Goal: Task Accomplishment & Management: Manage account settings

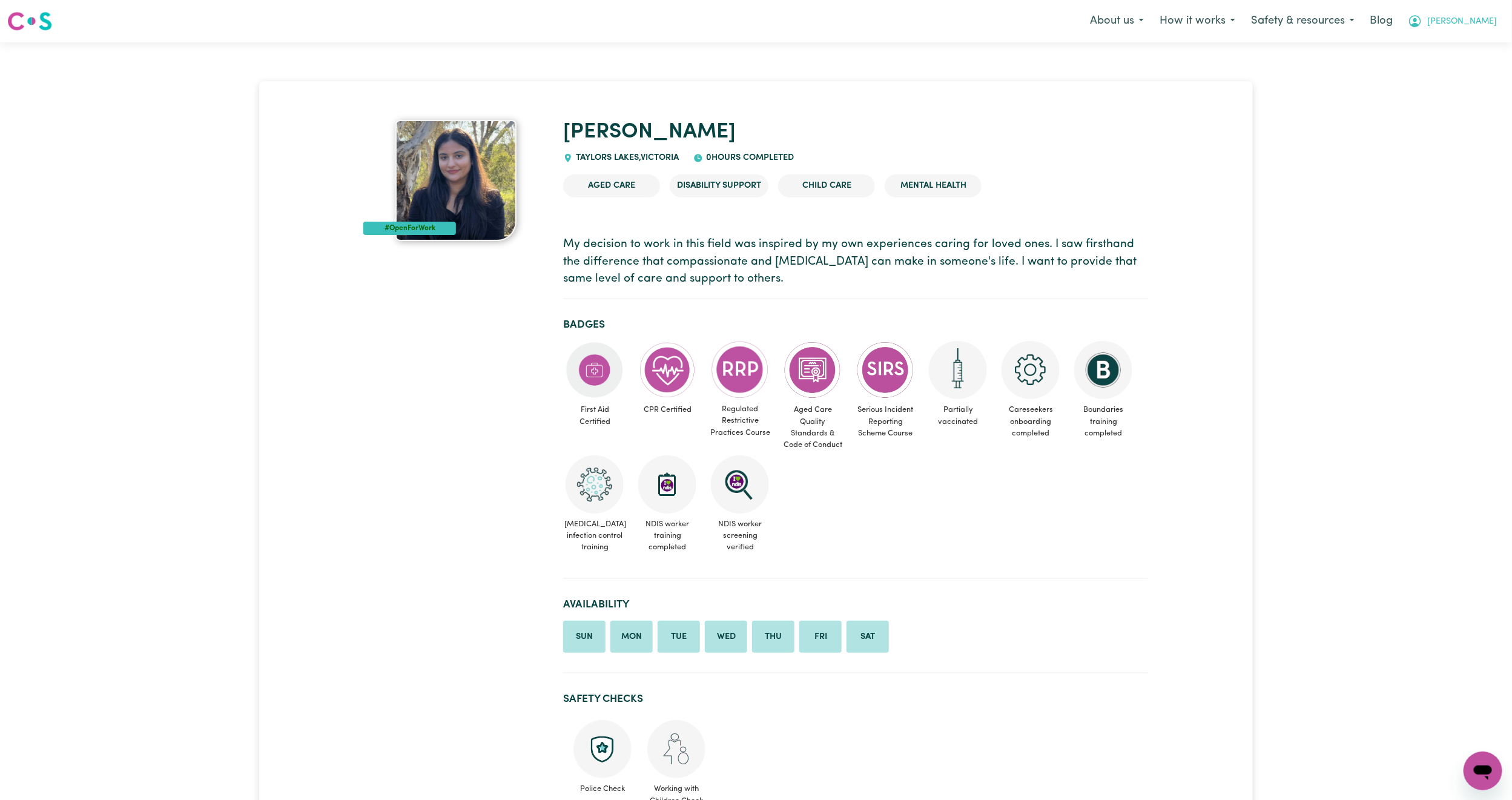
click at [1488, 29] on button "[PERSON_NAME]" at bounding box center [1453, 22] width 105 height 26
click at [1467, 70] on link "Logout" at bounding box center [1456, 69] width 96 height 23
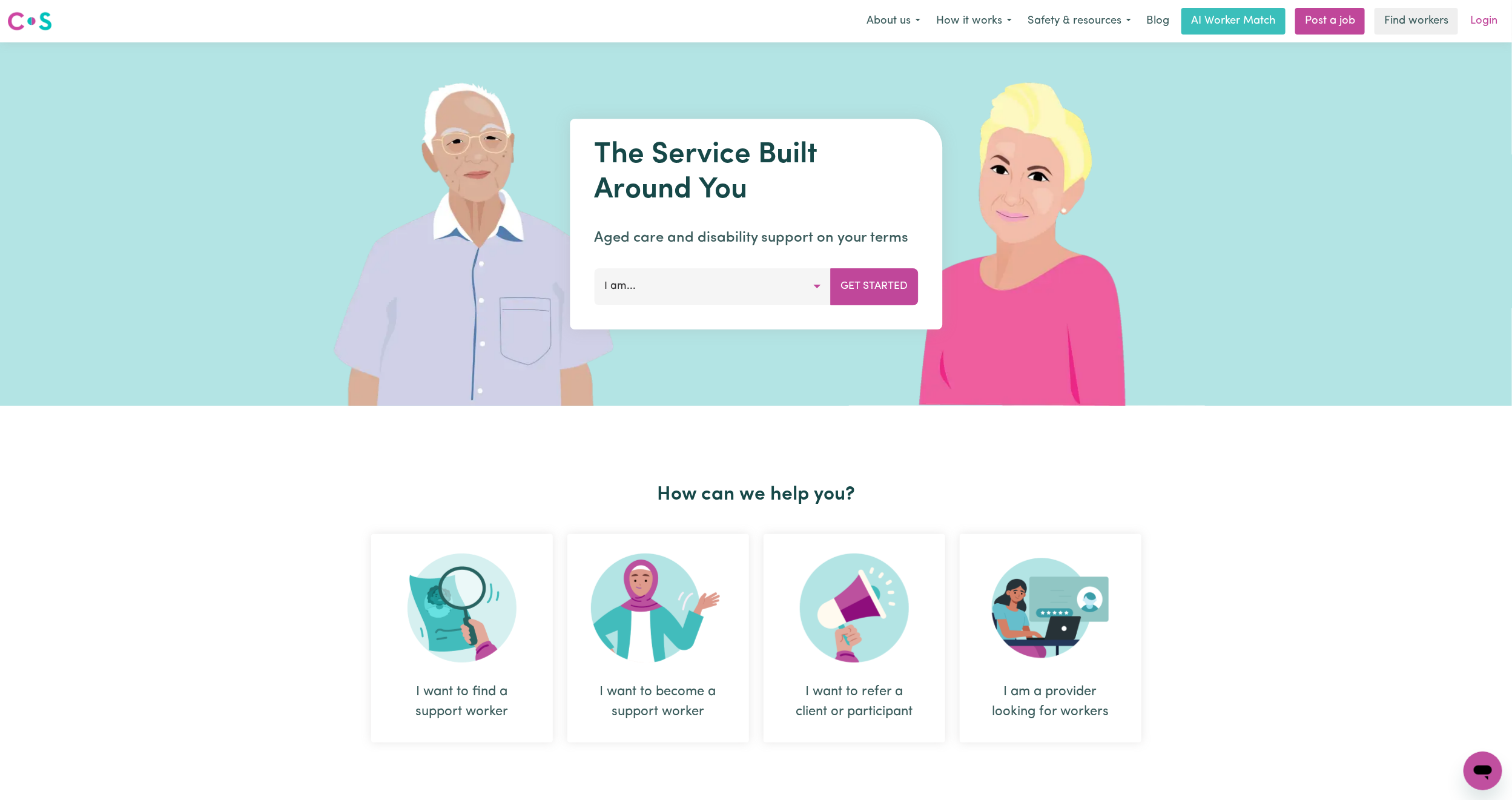
click at [1482, 23] on link "Login" at bounding box center [1484, 21] width 41 height 27
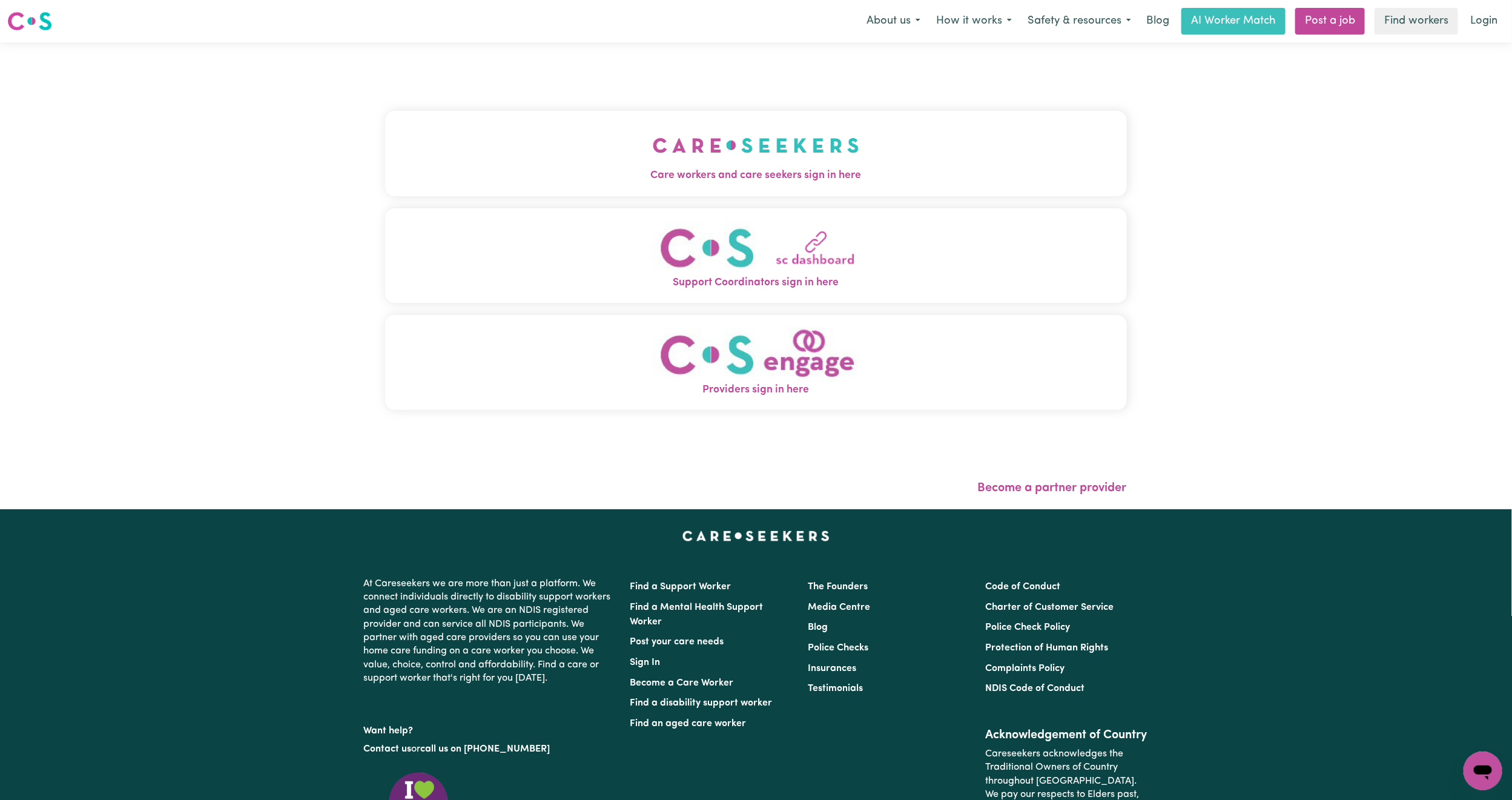
click at [494, 169] on span "Care workers and care seekers sign in here" at bounding box center [756, 176] width 742 height 16
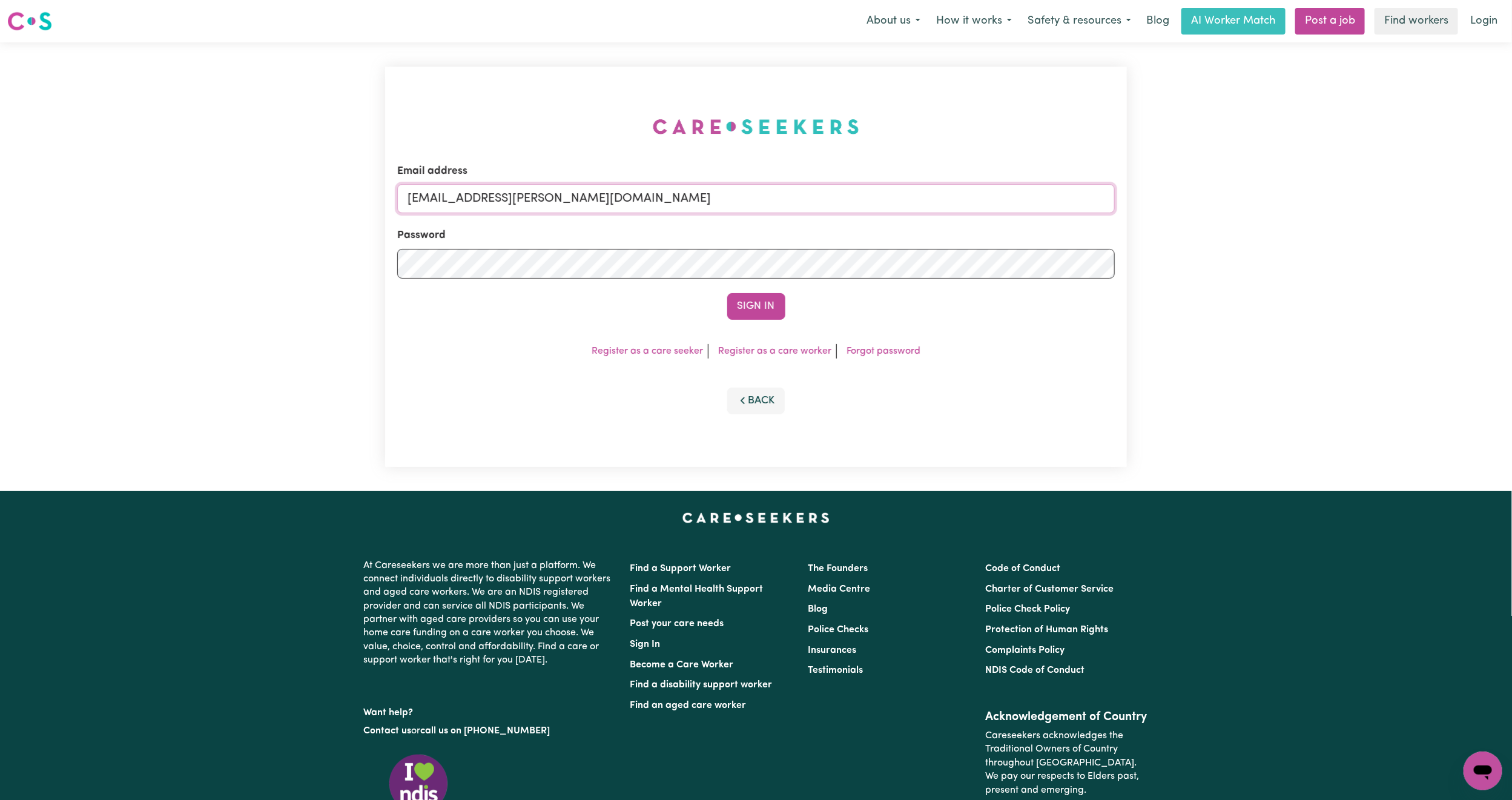
drag, startPoint x: 471, startPoint y: 199, endPoint x: 1029, endPoint y: 231, distance: 558.9
click at [1029, 231] on form "Email address [EMAIL_ADDRESS][PERSON_NAME][DOMAIN_NAME] Password Sign In" at bounding box center [756, 242] width 718 height 156
paste input "[EMAIL_ADDRESS][DOMAIN_NAME]"
type input "superuser~[EMAIL_ADDRESS][DOMAIN_NAME]"
click at [728, 293] on button "Sign In" at bounding box center [756, 306] width 58 height 27
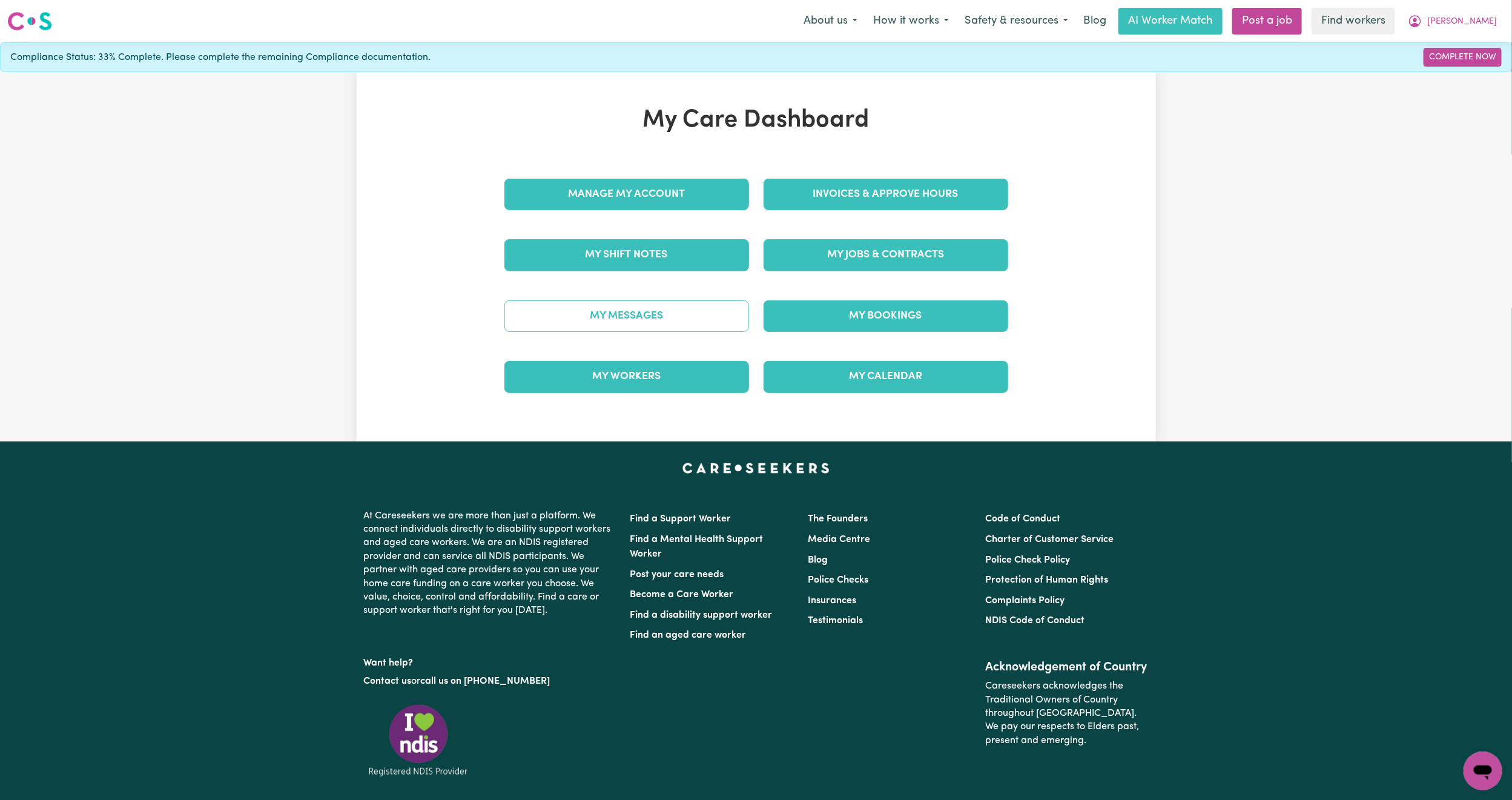
click at [675, 320] on link "My Messages" at bounding box center [627, 316] width 245 height 32
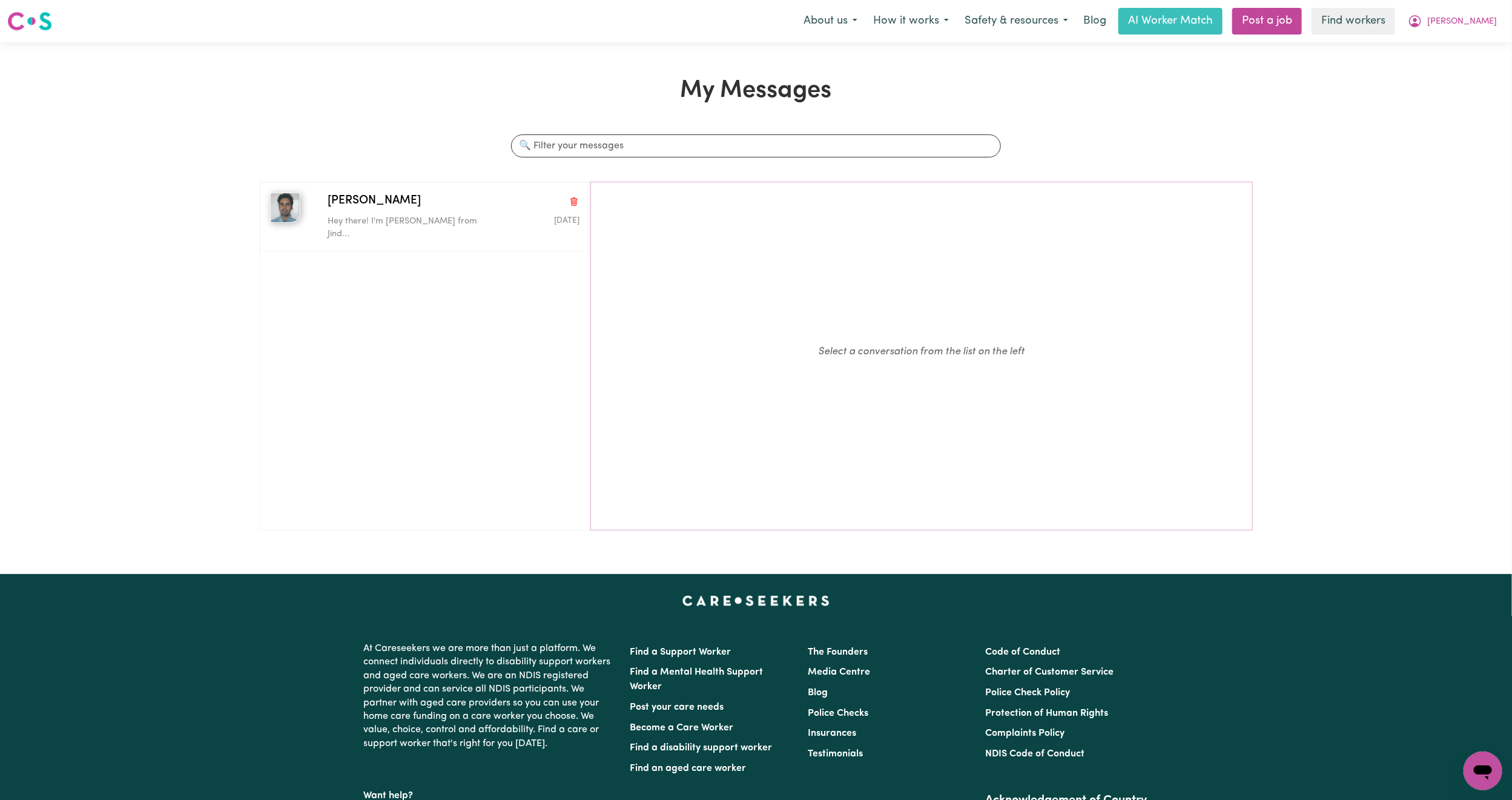
click at [437, 240] on ul "[PERSON_NAME] S Hey there! I'm [PERSON_NAME] from Jind... [DATE]" at bounding box center [424, 356] width 331 height 349
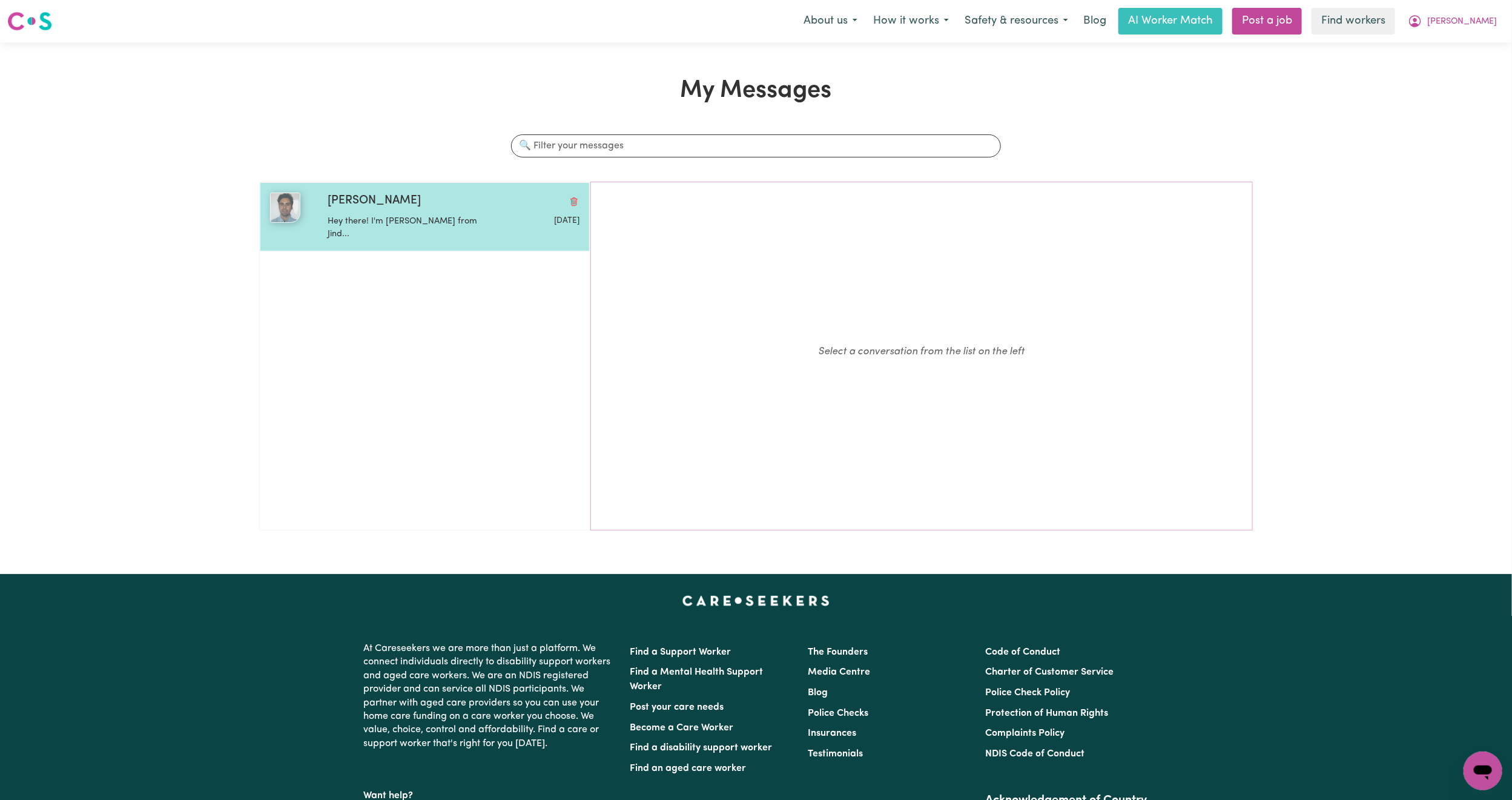
click at [451, 228] on p "Hey there! I'm [PERSON_NAME] from Jind..." at bounding box center [412, 228] width 168 height 26
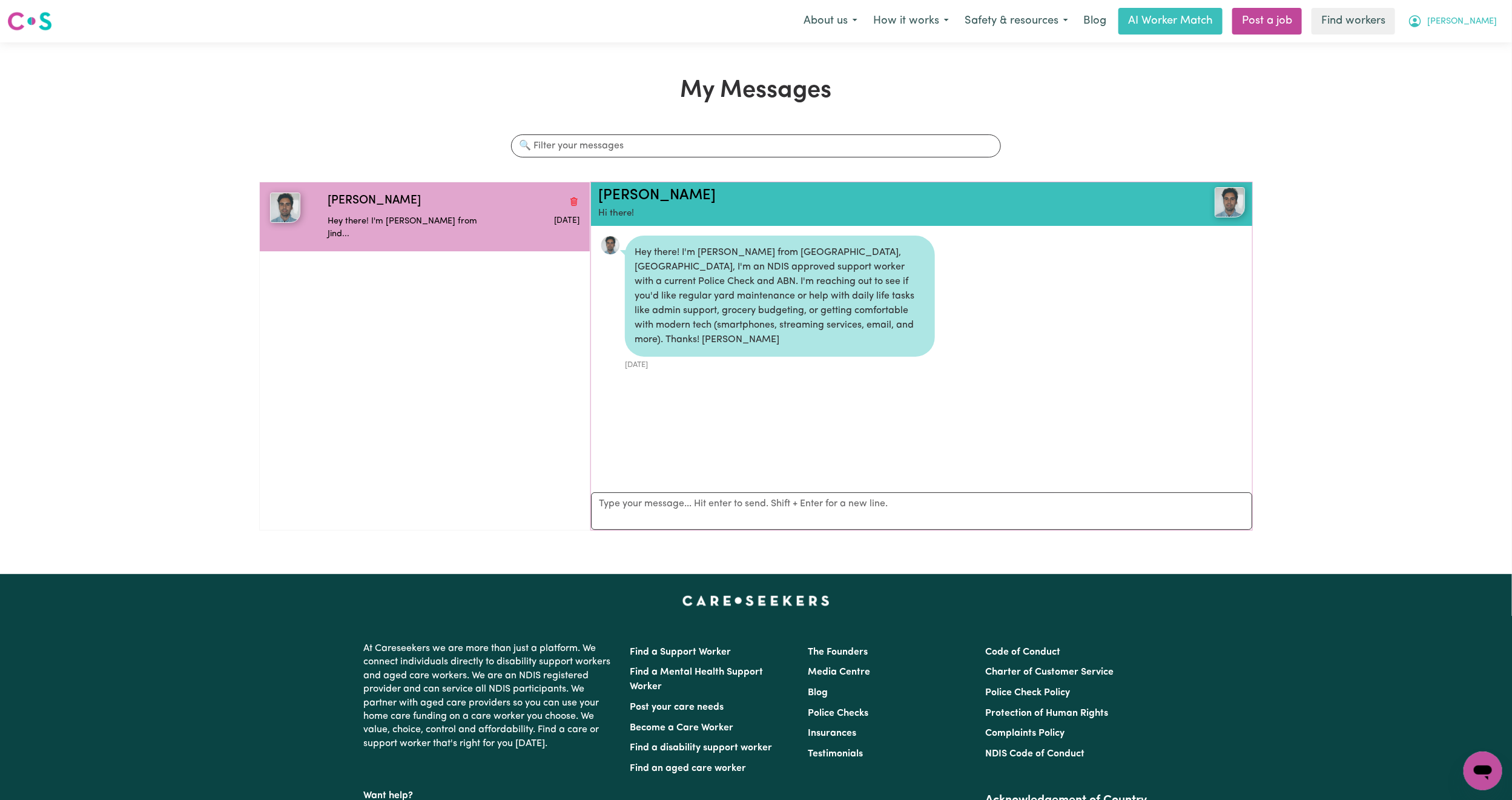
click at [1485, 19] on span "[PERSON_NAME]" at bounding box center [1462, 21] width 70 height 13
click at [1467, 44] on link "My Dashboard" at bounding box center [1456, 46] width 96 height 23
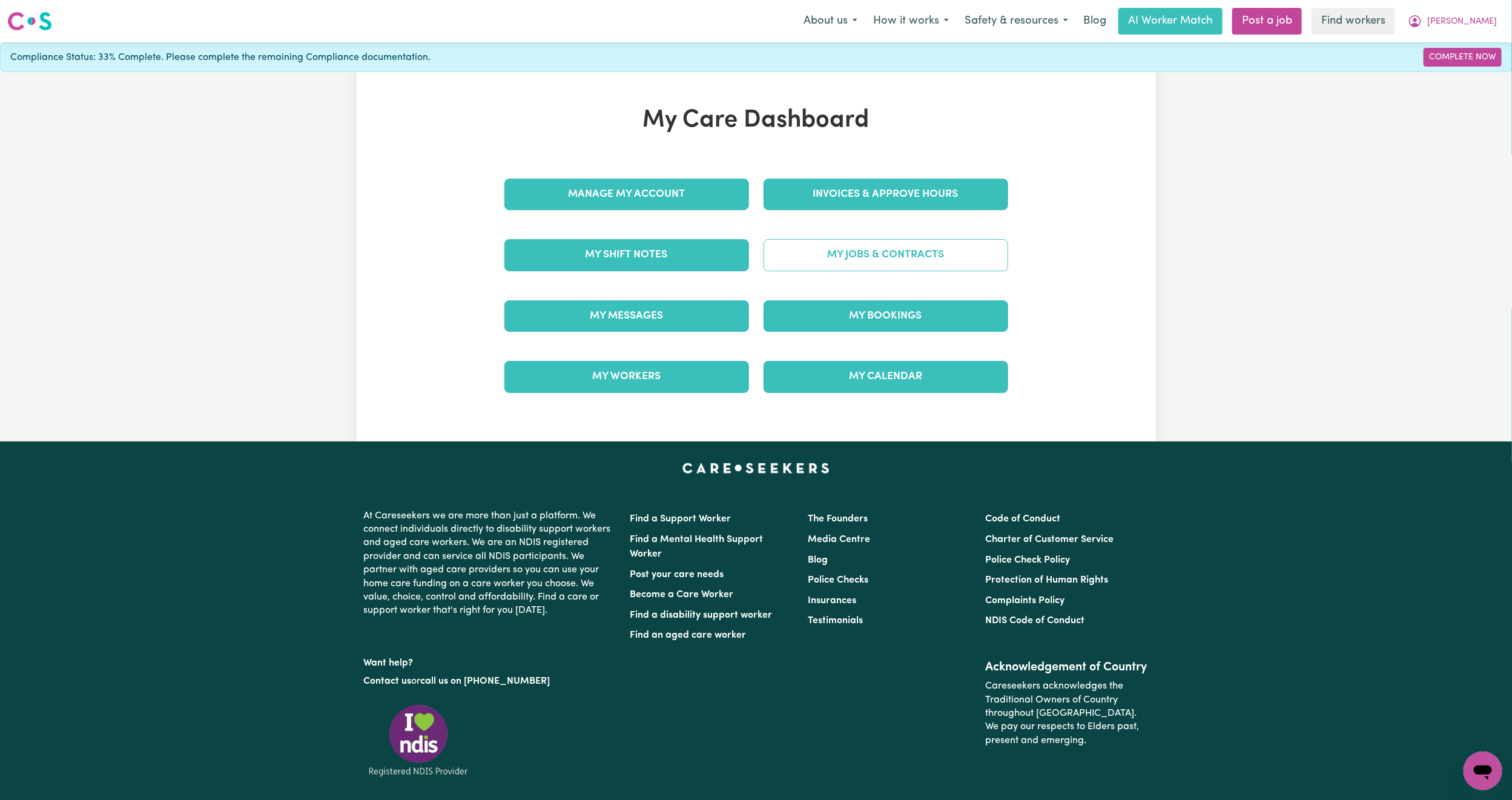
click at [830, 271] on link "My Jobs & Contracts" at bounding box center [886, 255] width 245 height 32
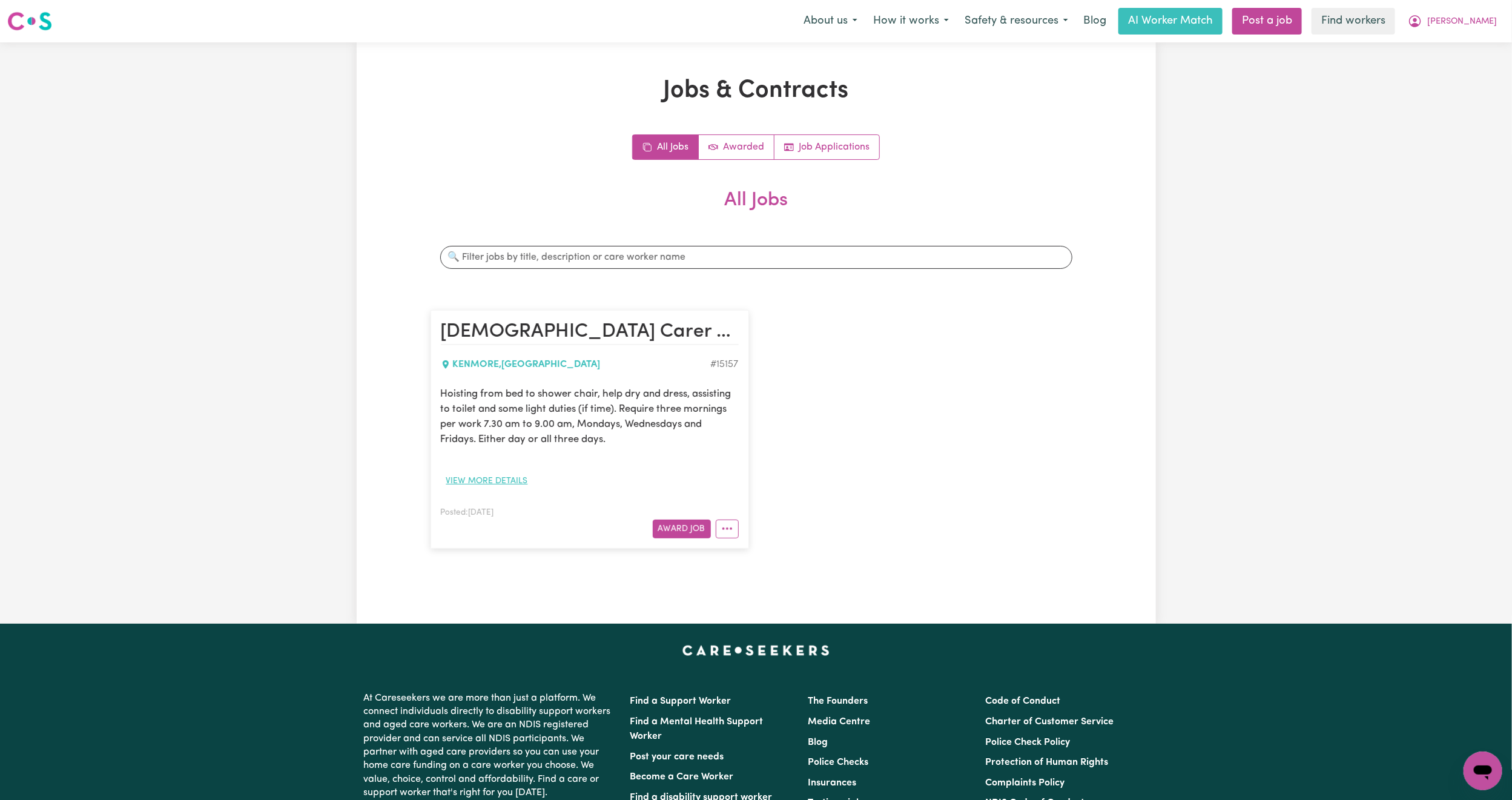
click at [508, 480] on button "View more details" at bounding box center [487, 481] width 93 height 19
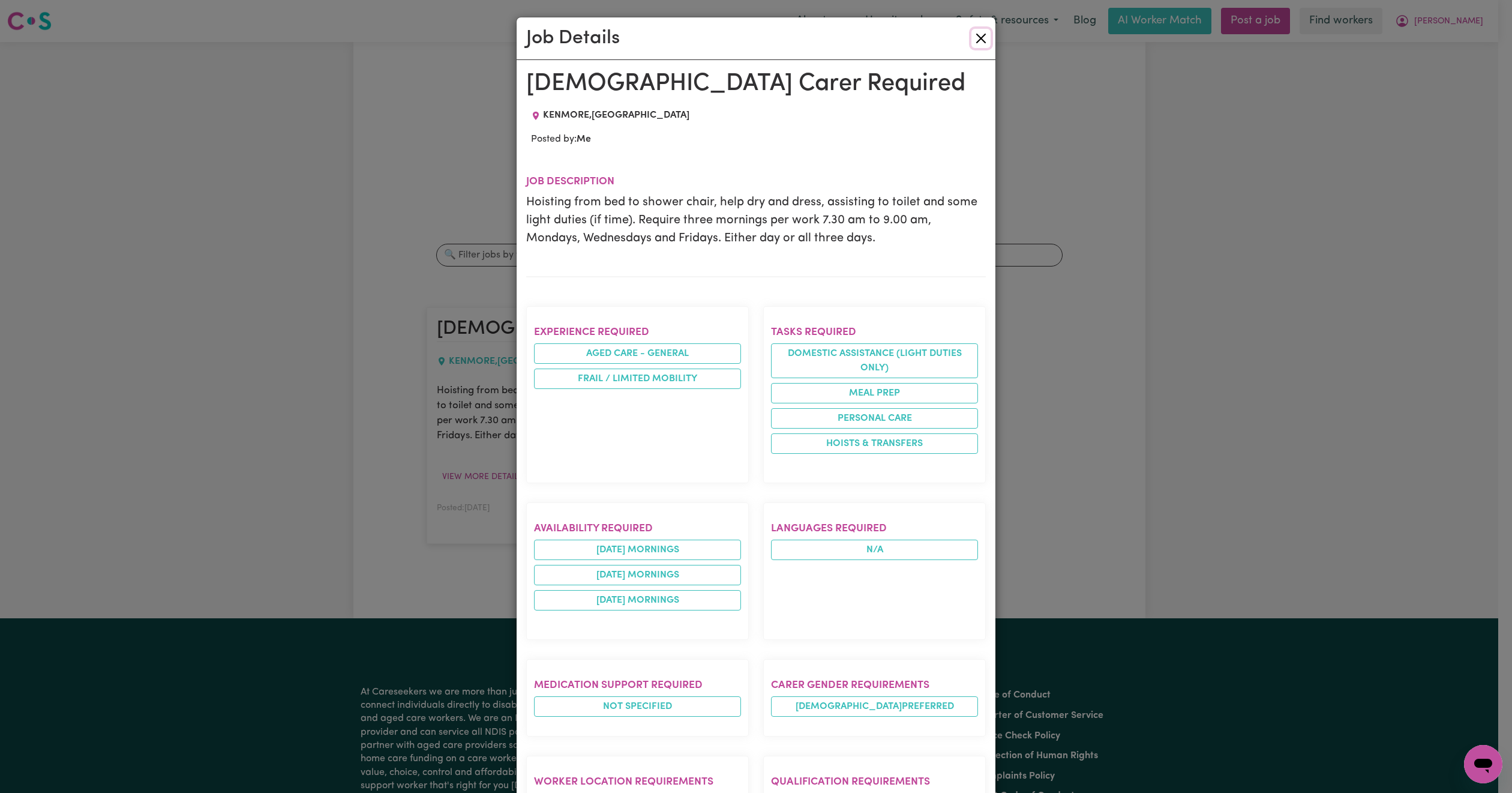
click at [975, 39] on button "Close" at bounding box center [982, 38] width 20 height 20
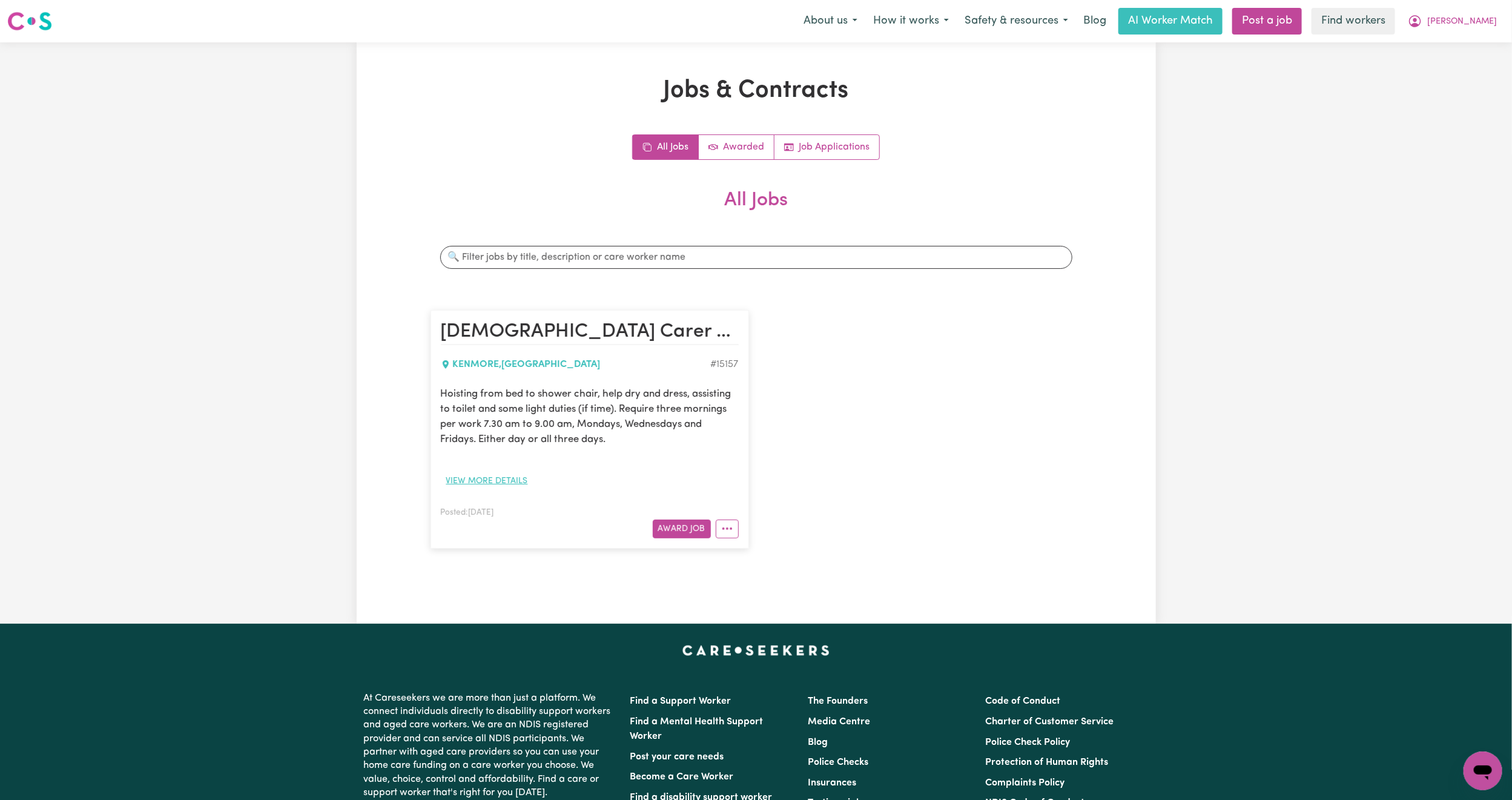
click at [507, 483] on button "View more details" at bounding box center [487, 481] width 93 height 19
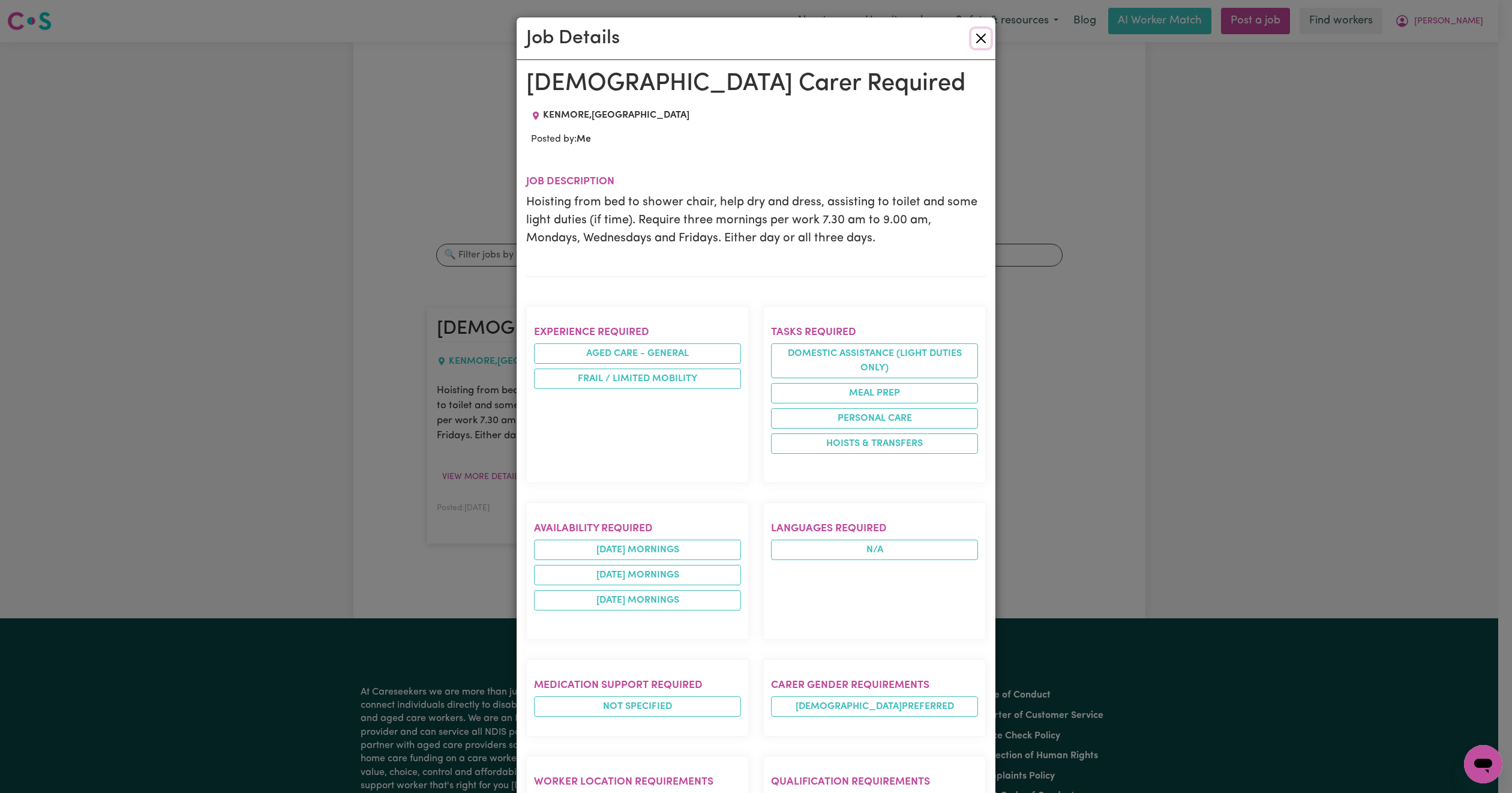
click at [974, 36] on button "Close" at bounding box center [982, 38] width 20 height 20
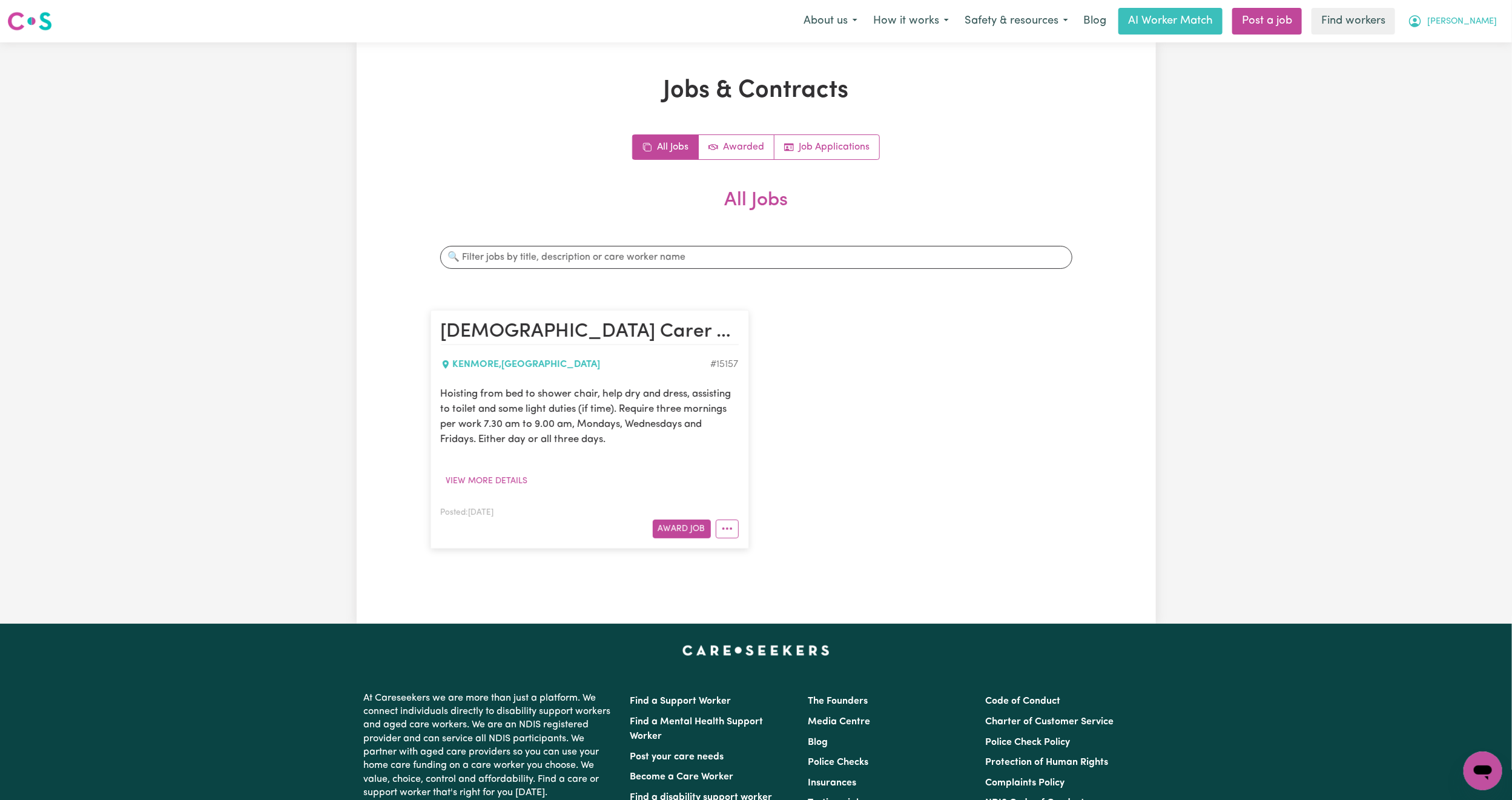
click at [1497, 22] on button "[PERSON_NAME]" at bounding box center [1453, 22] width 105 height 26
click at [1440, 78] on link "Logout" at bounding box center [1456, 69] width 96 height 23
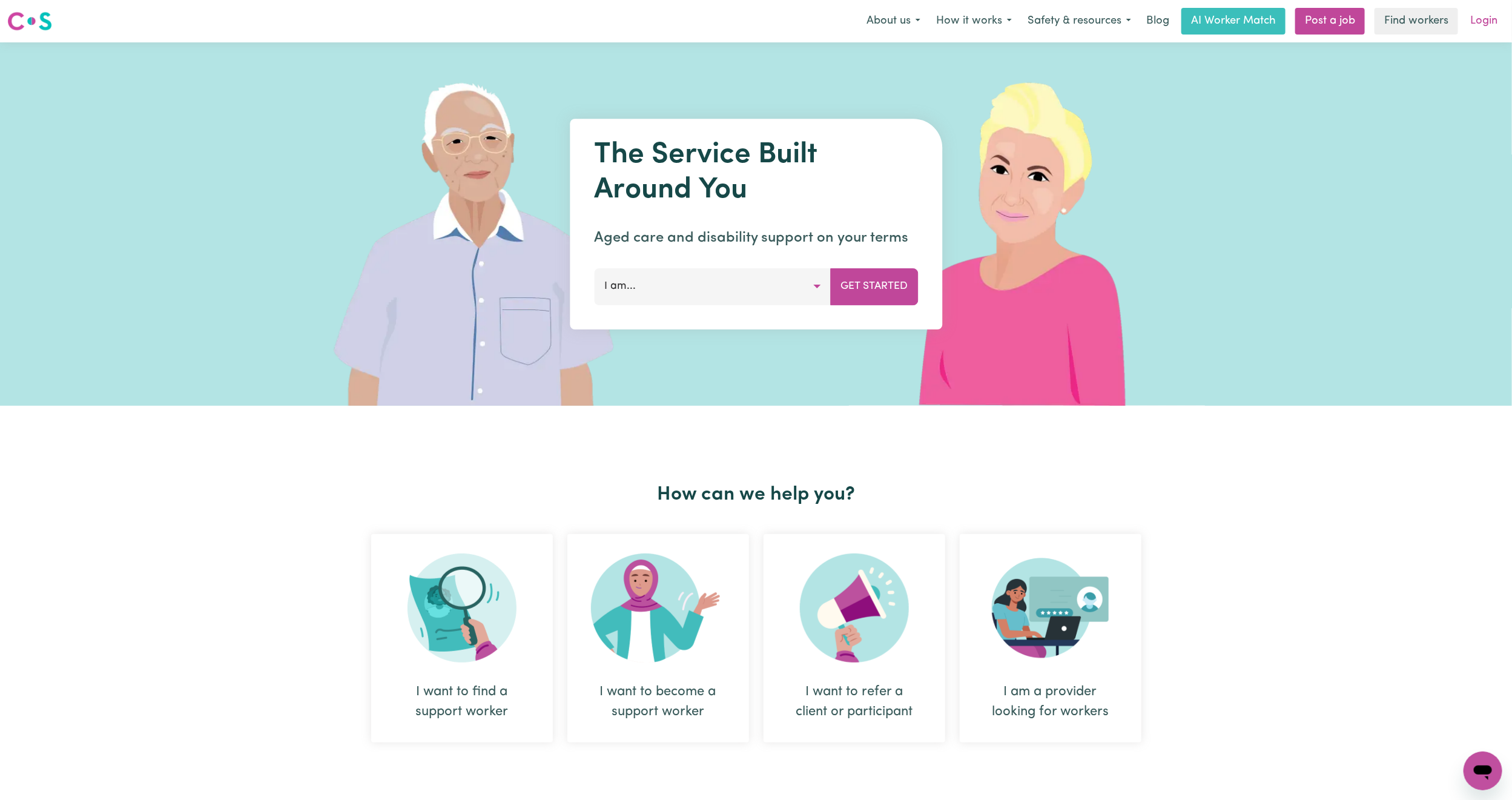
click at [1482, 22] on link "Login" at bounding box center [1484, 21] width 41 height 27
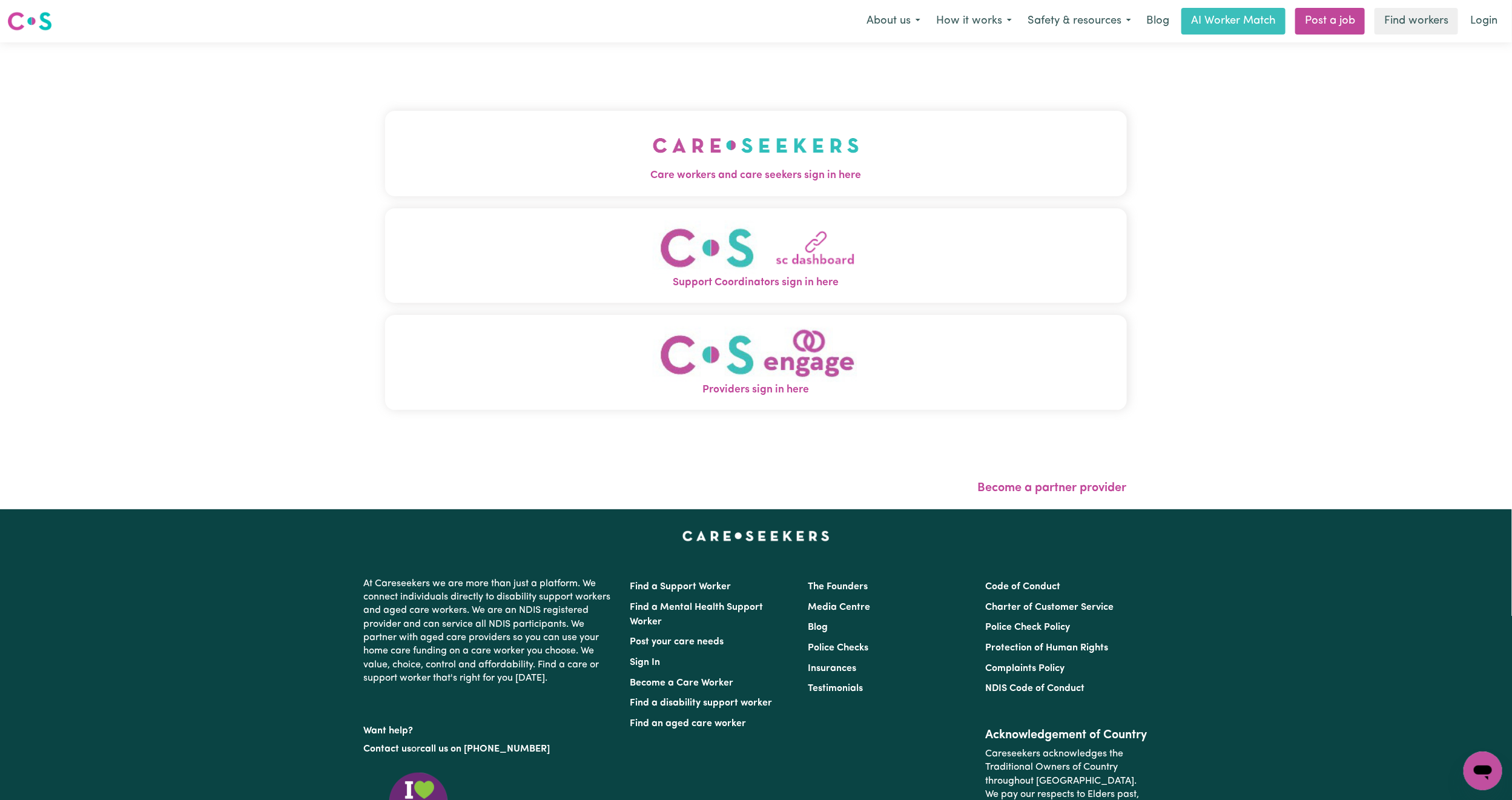
click at [755, 145] on button "Care workers and care seekers sign in here" at bounding box center [756, 153] width 742 height 85
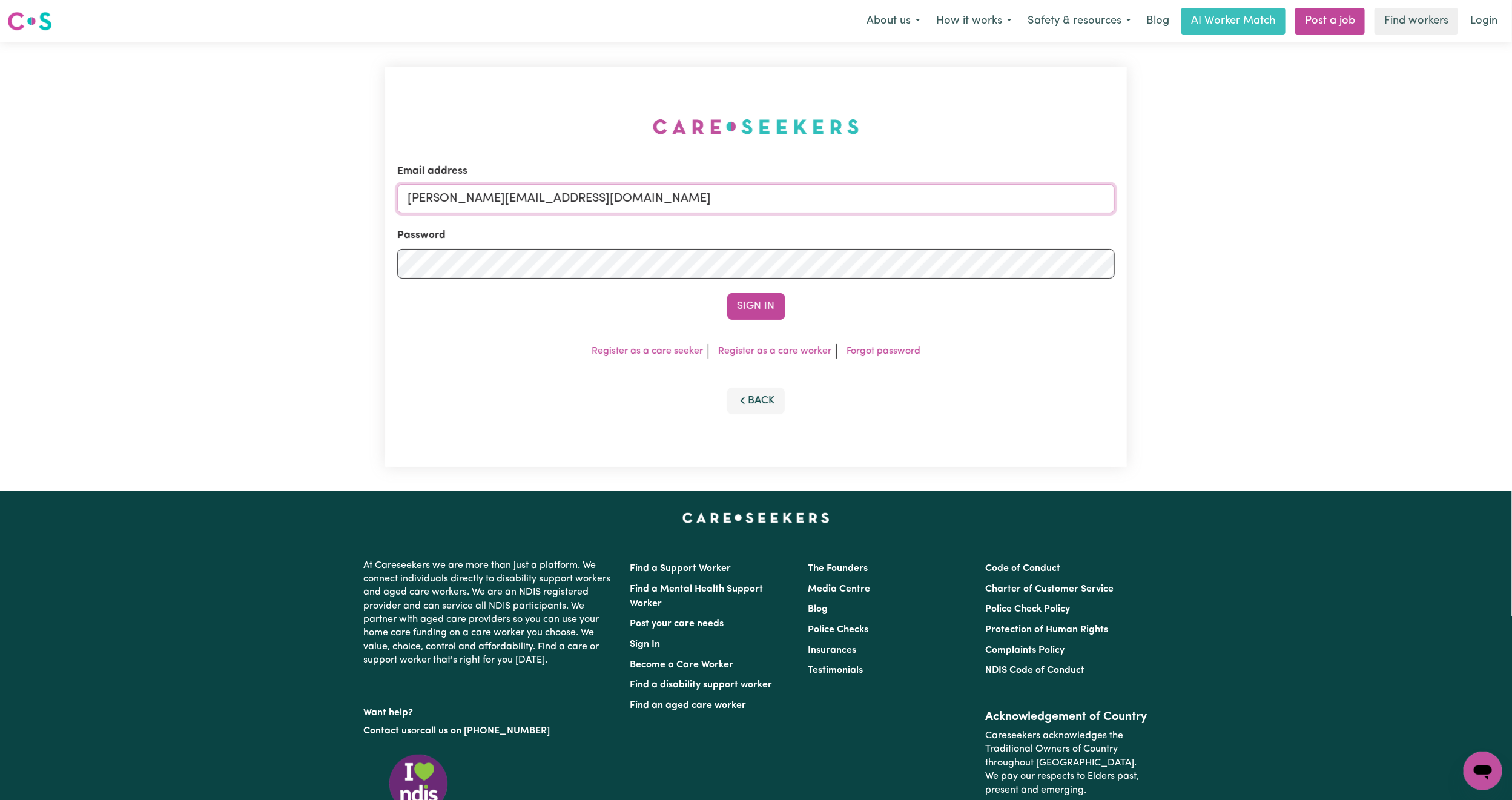
click at [589, 194] on input "[PERSON_NAME][EMAIL_ADDRESS][DOMAIN_NAME]" at bounding box center [756, 198] width 718 height 29
click at [830, 256] on form "Email address [EMAIL_ADDRESS][PERSON_NAME][DOMAIN_NAME] Password Sign In" at bounding box center [756, 242] width 718 height 156
type input "superuser~[EMAIL_ADDRESS][DOMAIN_NAME]"
click at [765, 303] on button "Sign In" at bounding box center [756, 306] width 58 height 27
